Goal: Task Accomplishment & Management: Manage account settings

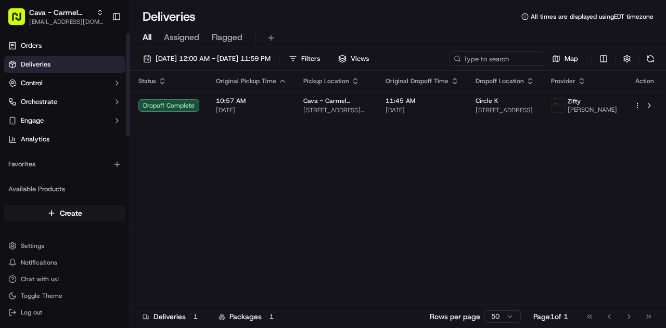
click at [71, 43] on link "Orders" at bounding box center [64, 45] width 121 height 17
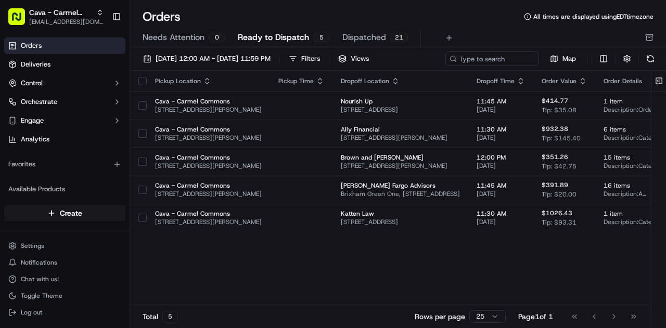
click at [141, 83] on button "button" at bounding box center [142, 81] width 8 height 8
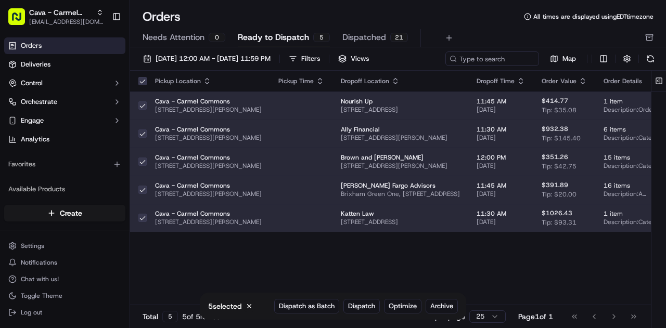
click at [442, 304] on span "Archive" at bounding box center [441, 306] width 23 height 9
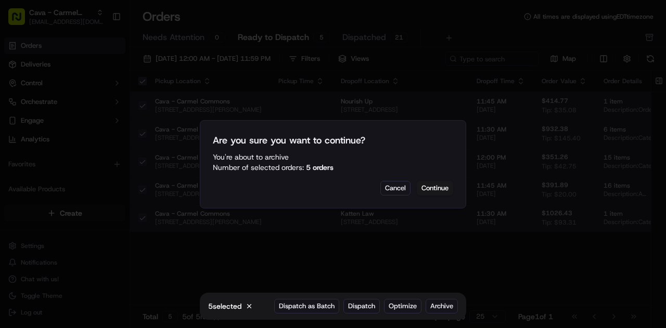
click at [439, 187] on button "Continue" at bounding box center [435, 188] width 36 height 15
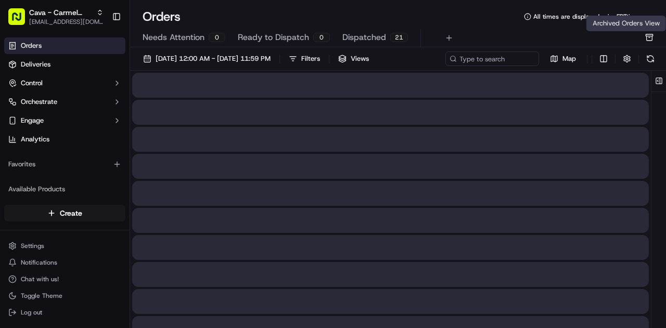
click at [647, 40] on icon "button" at bounding box center [650, 38] width 6 height 5
click at [486, 62] on input at bounding box center [476, 58] width 125 height 15
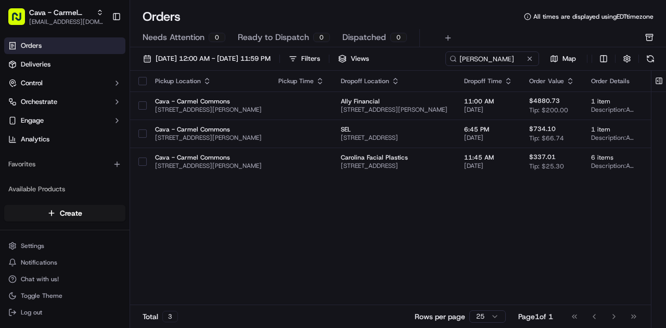
click at [141, 179] on div "Pickup Location Pickup Time Dropoff Location Dropoff Time Order Value Order Det…" at bounding box center [481, 188] width 702 height 235
click at [143, 164] on button "button" at bounding box center [142, 162] width 8 height 8
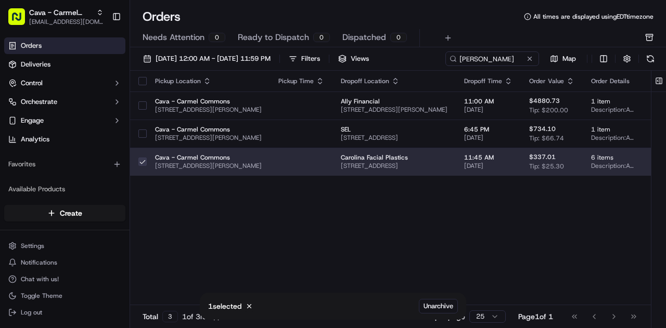
click at [437, 307] on span "Unarchive" at bounding box center [438, 306] width 30 height 9
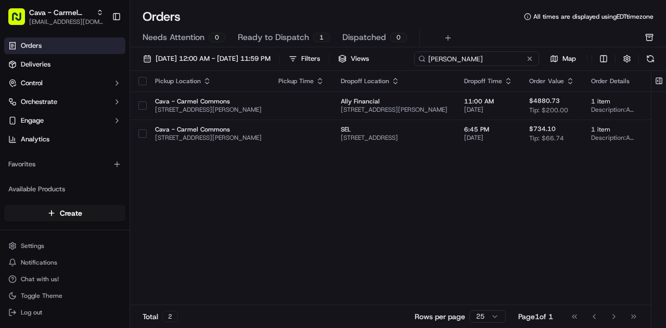
click at [499, 61] on div "[DATE] 12:00 AM - [DATE] 11:59 PM Filters Views [PERSON_NAME] Map" at bounding box center [398, 60] width 536 height 19
type input "a"
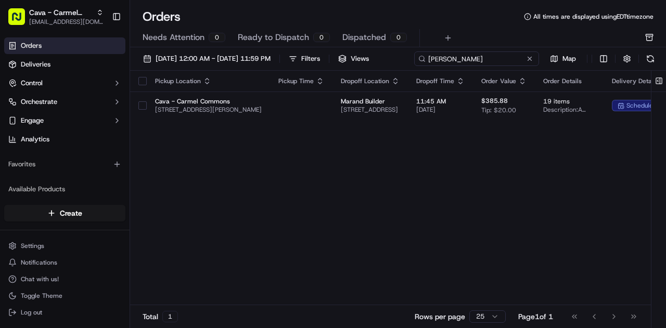
type input "[PERSON_NAME]"
click at [145, 122] on div "Pickup Location Pickup Time Dropoff Location Dropoff Time Order Value Order Det…" at bounding box center [457, 188] width 654 height 235
click at [141, 106] on button "button" at bounding box center [142, 105] width 8 height 8
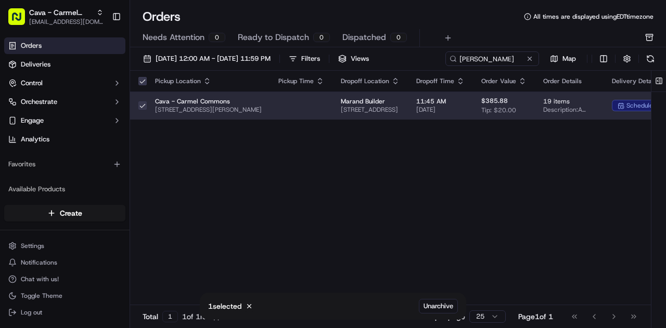
click at [440, 303] on span "Unarchive" at bounding box center [438, 306] width 30 height 9
